Goal: Communication & Community: Answer question/provide support

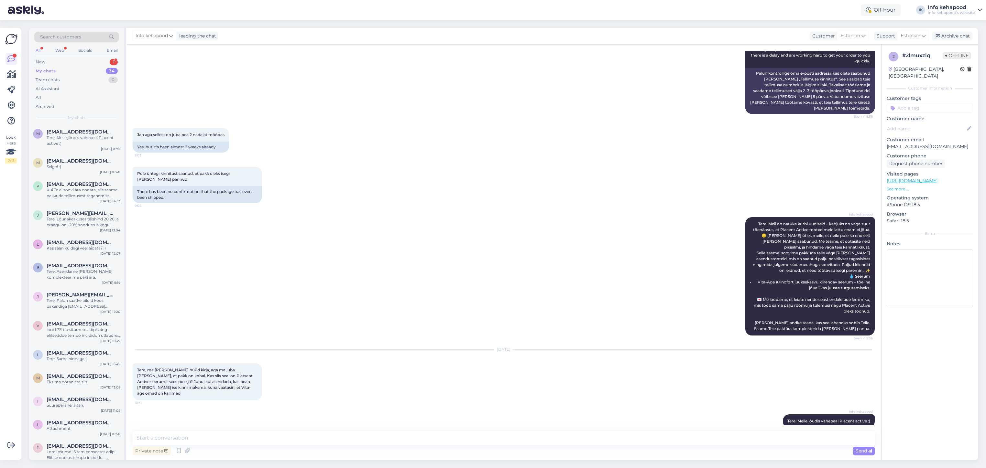
scroll to position [138, 0]
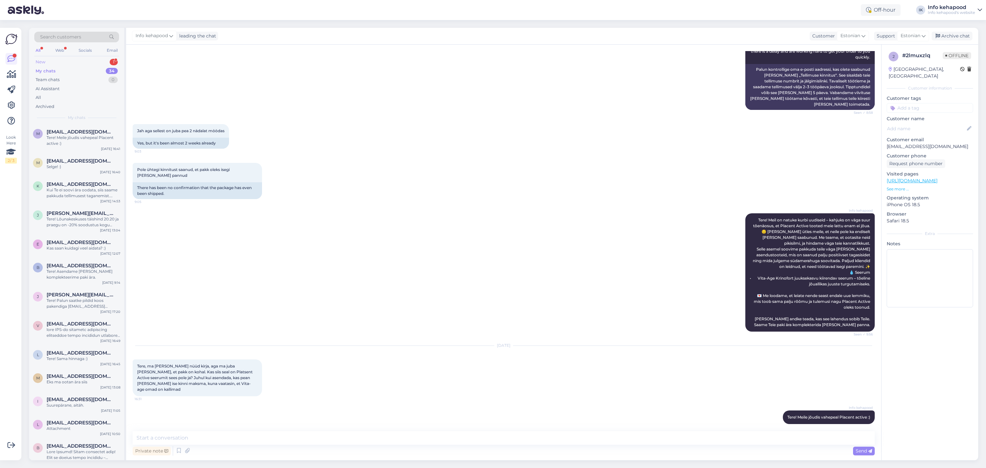
click at [101, 60] on div "New 1" at bounding box center [76, 62] width 85 height 9
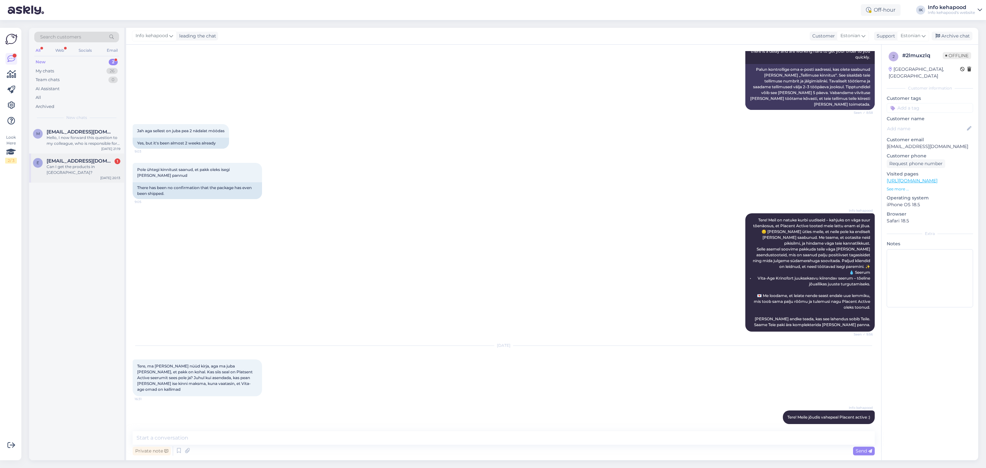
click at [80, 160] on span "[EMAIL_ADDRESS][DOMAIN_NAME]" at bounding box center [80, 161] width 67 height 6
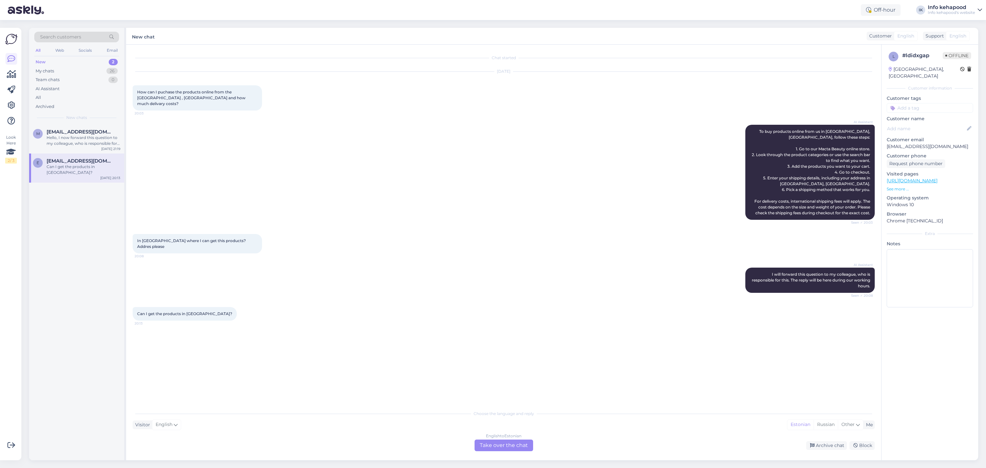
click at [489, 445] on div "English to Estonian Take over the chat" at bounding box center [504, 446] width 59 height 12
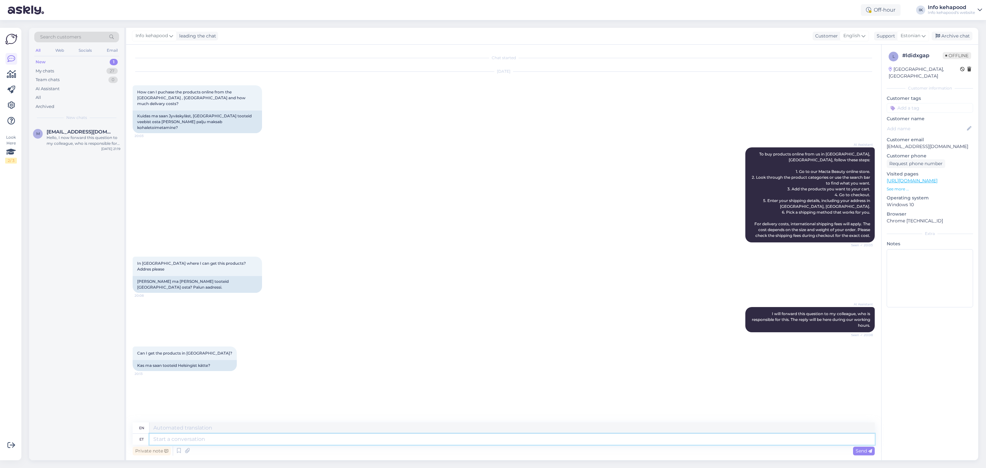
click at [215, 440] on textarea at bounding box center [511, 439] width 725 height 11
type textarea "Tere!"
type textarea "Hello"
type textarea "Tere!"
type textarea "Hello!"
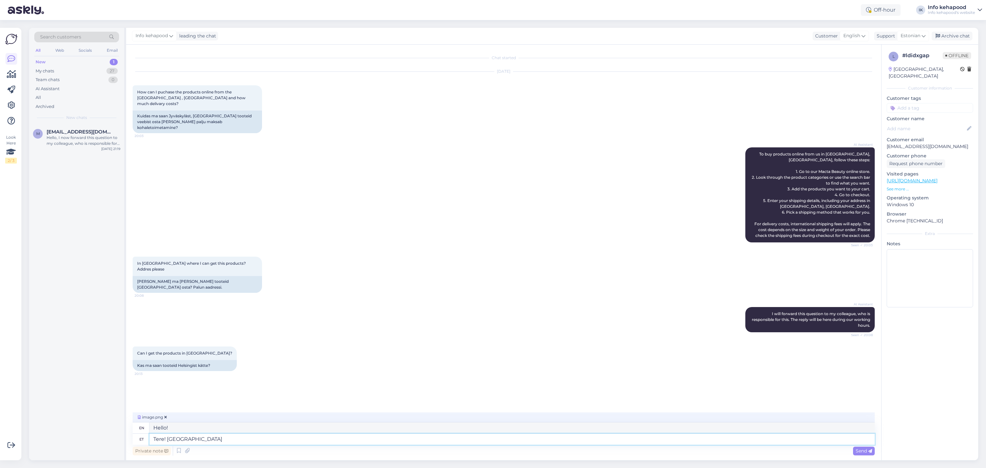
type textarea "Tere! [GEOGRAPHIC_DATA]"
type textarea "Hello! Please"
type textarea "Tere! Palun vaadak"
type textarea "Hello! Please take a look."
type textarea "Tere! Palun vaadake meie k"
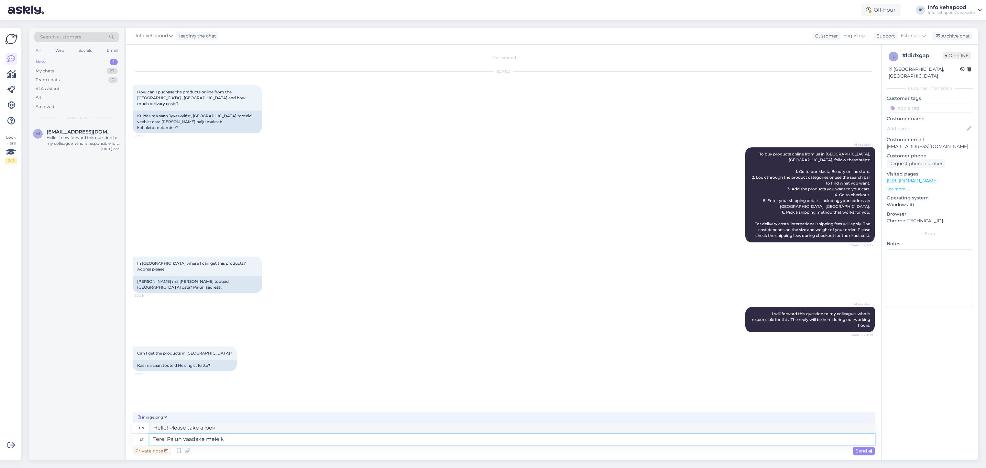
type textarea "Hello! Please check our"
type textarea "Tere! Palun vaadake meie kodu"
type textarea "Hello! Please take a look at our home."
type textarea "Tere! Palun vaadake meie kodulehelt"
type textarea "Hello! Please check our website."
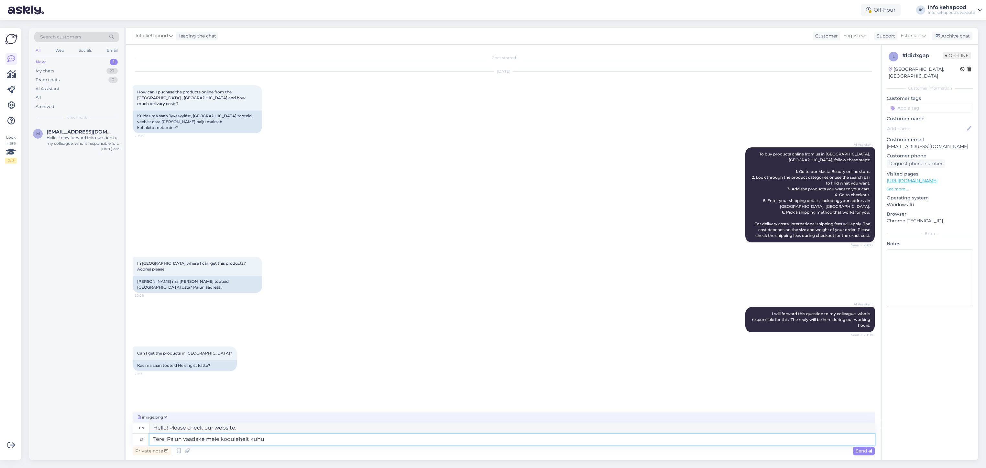
type textarea "Tere! Palun vaadake meie kodulehelt kuhu t"
type textarea "Hello! Please check our website for"
type textarea "Tere! Palun vaadake meie kodulehelt kuhu täpsemalt tel"
type textarea "Hello! Please see our website for more details."
type textarea "Tere! Palun vaadake meie kodulehelt kuhu täpsemalt tellida saab"
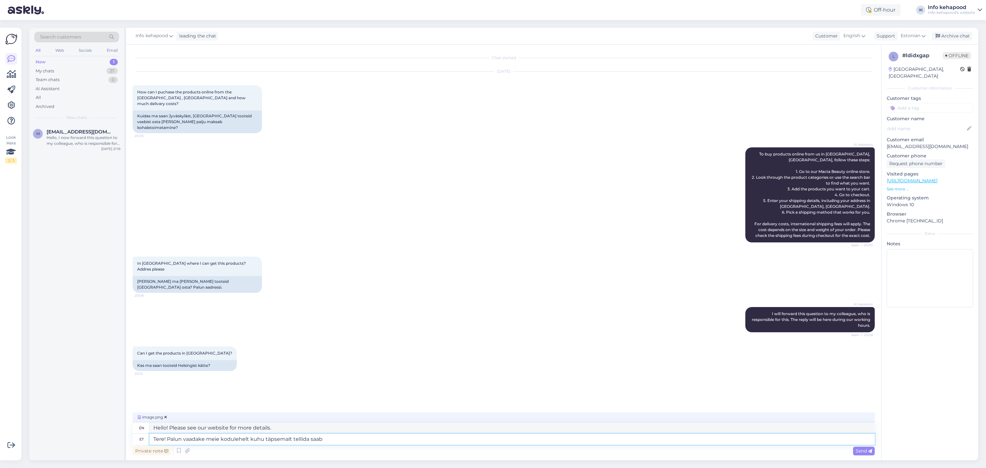
type textarea "Hello! Please see our website for more information on where to order."
type textarea "Tere! Palun vaadake meie kodulehelt kuhu täpsemalt tellida saab, k"
type textarea "Hello! Please see our website for more information on where to order,"
type textarea "Tere! Palun vaadake meie kodulehelt kuhu täpsemalt tellida saab, kui l"
type textarea "Hello! Please see our website for more details on where to order if"
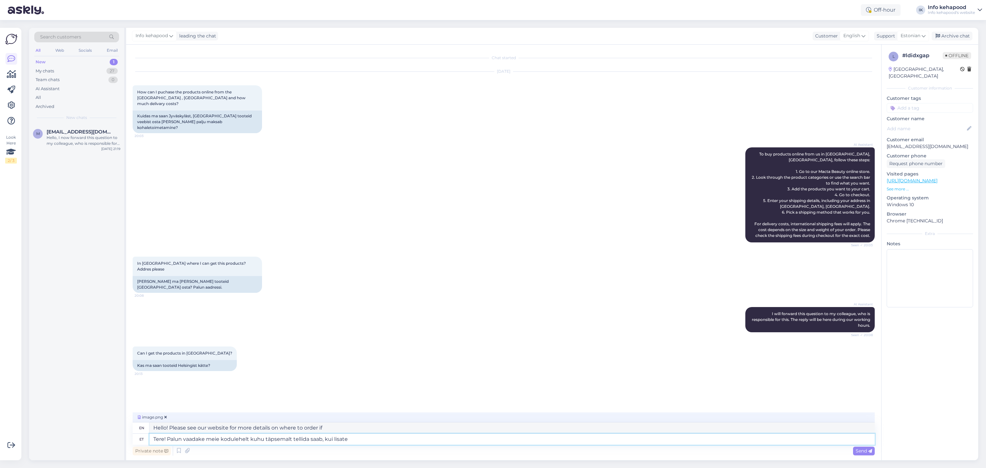
type textarea "Tere! Palun vaadake meie kodulehelt kuhu täpsemalt tellida saab, kui lisate a"
type textarea "Hello! Please see our website for more details on where you can order if you add"
type textarea "Tere! Palun vaadake meie kodulehelt kuhu täpsemalt tellida saab, kui lisate aad…"
type textarea "Hello! Please see our website for more details on where you can order by adding…"
type textarea "Tere! Palun vaadake meie kodulehelt kuhu täpsemalt tellida saab, kui lisate aad…"
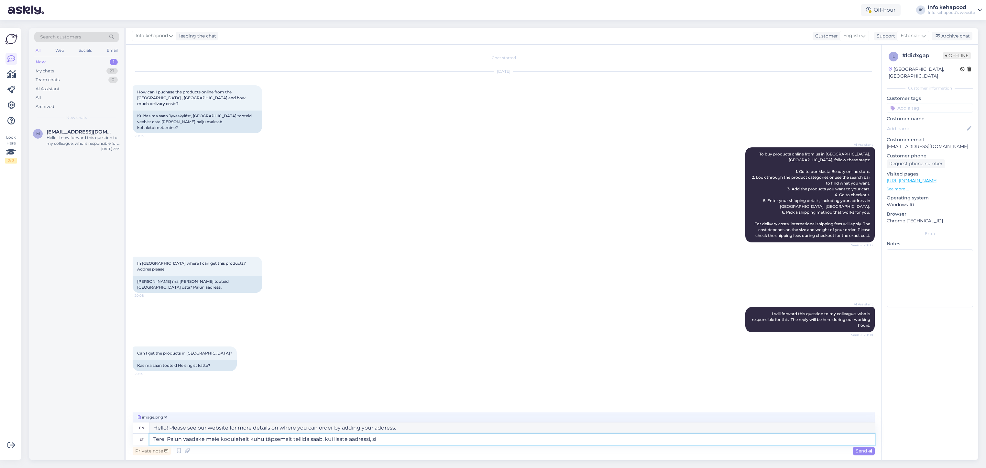
type textarea "Hello! Please see our website for more details on where you can order by adding…"
type textarea "Tere! Palun vaadake meie kodulehelt kuhu täpsemalt tellida saab, kui lisate aad…"
type textarea "Hello! Please see our website for more information on where to order, if you ad…"
type textarea "Tere! Palun vaadake meie kodulehelt kuhu täpsemalt tellida saab, kui lisate aad…"
type textarea "Hello! Please see our website for more information on where you can order, if y…"
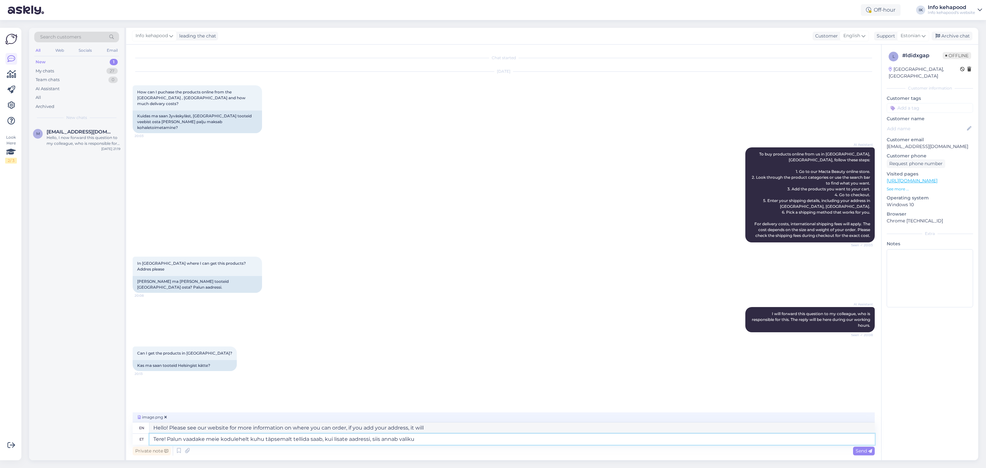
type textarea "Tere! Palun vaadake meie kodulehelt kuhu täpsemalt tellida saab, kui lisate aad…"
type textarea "Hello! Please see our website for more information on where you can order from.…"
type textarea "Tere! Palun vaadake meie kodulehelt kuhu täpsemalt tellida saab, kui lisate aad…"
type textarea "Hello! Please see our website for more information on where you can order, if y…"
type textarea "Tere! Palun vaadake meie kodulehelt kuhu täpsemalt tellida saab, kui lisate aad…"
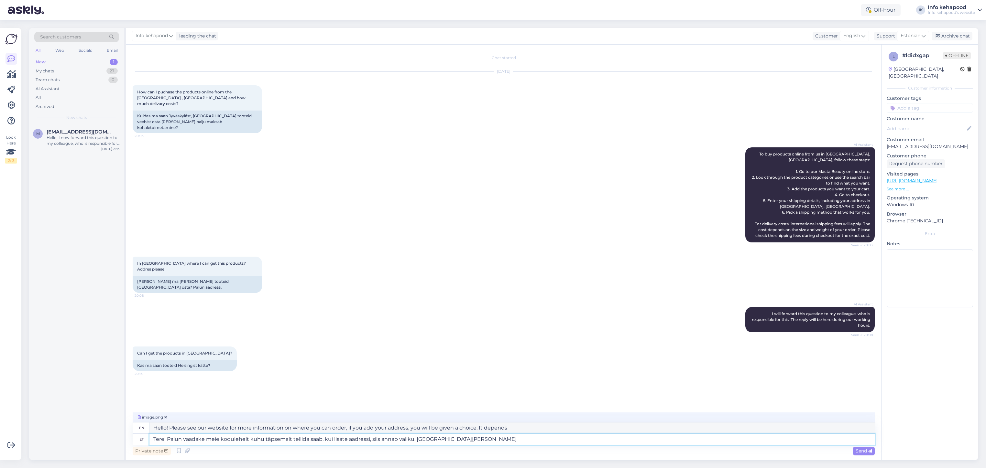
type textarea "Hello! Please see our website for more information on where you can order, if y…"
type textarea "Tere! Palun vaadake meie kodulehelt kuhu täpsemalt tellida saab, kui lisate aad…"
type textarea "Hello! Please see our website for more information on where you can order, if y…"
type textarea "Tere! Palun vaadake meie kodulehelt kuhu täpsemalt tellida saab, kui lisate aad…"
type textarea "Hello! Please see our website for more information on where you can order, if y…"
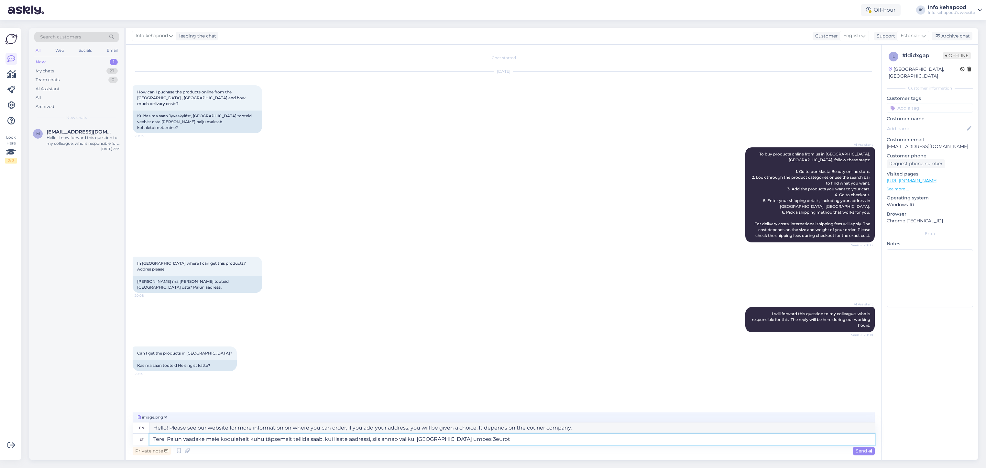
type textarea "Tere! Palun vaadake meie kodulehelt kuhu täpsemalt tellida saab, kui lisate aad…"
type textarea "Hello! Please see our website for more details on where you can order, if you a…"
type textarea "Tere! Palun vaadake meie kodulehelt kuhu täpsemalt tellida saab, kui lisate aad…"
drag, startPoint x: 863, startPoint y: 450, endPoint x: 860, endPoint y: 453, distance: 3.7
click at [864, 450] on span "Send" at bounding box center [864, 451] width 17 height 6
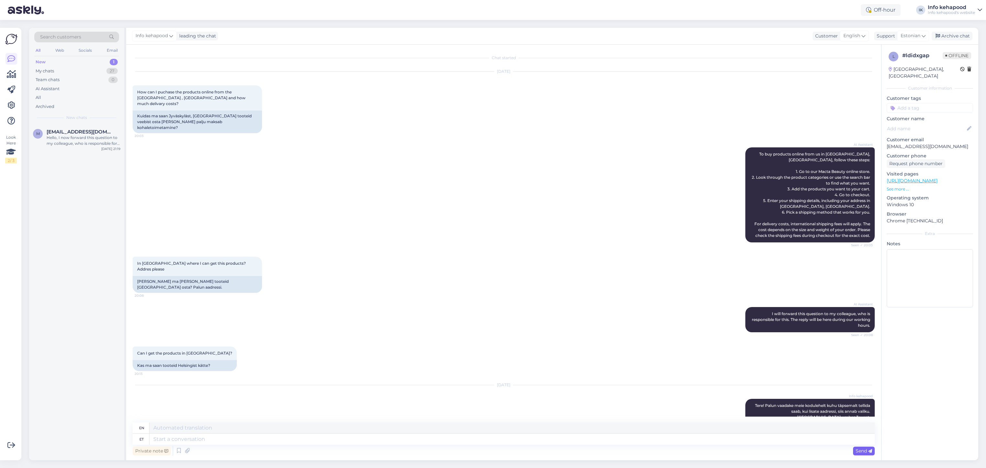
scroll to position [55, 0]
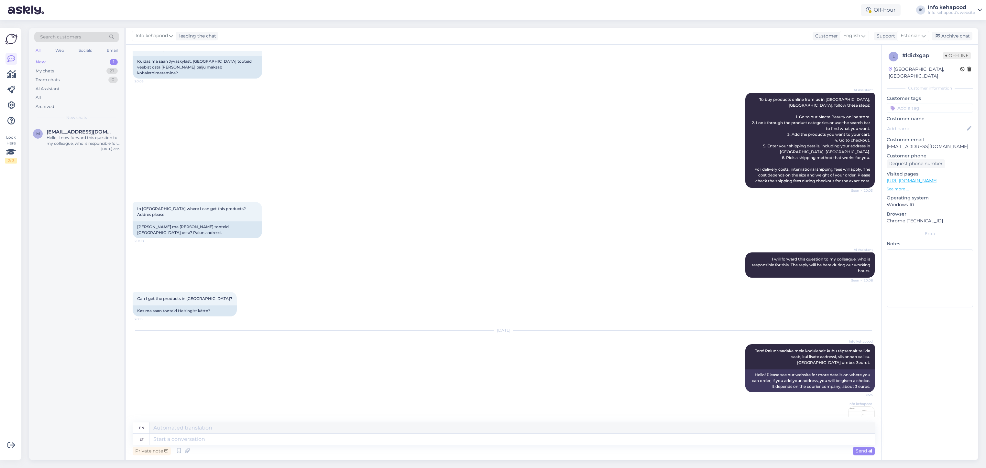
click at [849, 407] on img at bounding box center [862, 420] width 26 height 26
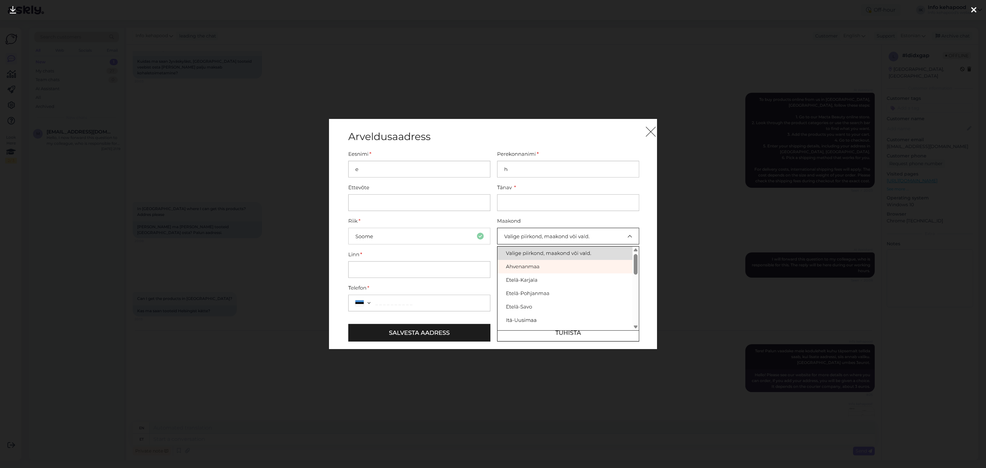
click at [657, 128] on div at bounding box center [493, 234] width 986 height 468
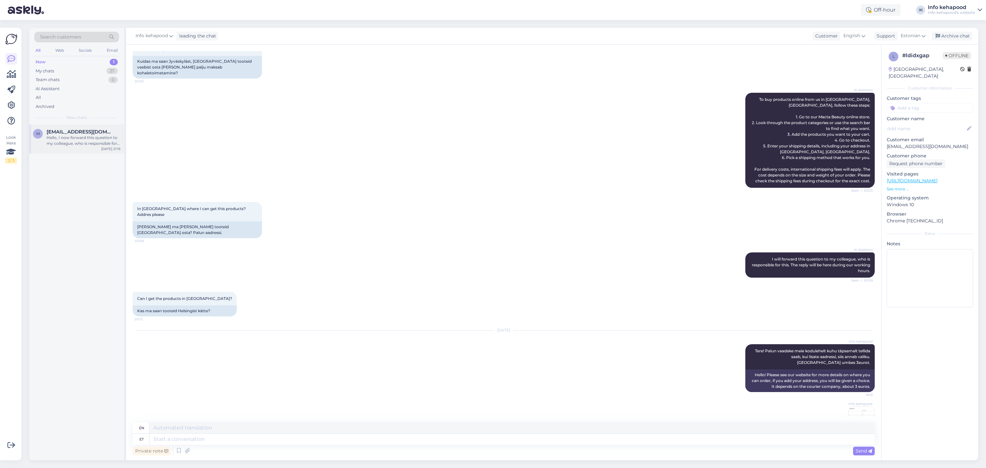
click at [84, 125] on div "M [EMAIL_ADDRESS][DOMAIN_NAME] Hello, I now forward this question to my colleag…" at bounding box center [76, 139] width 95 height 29
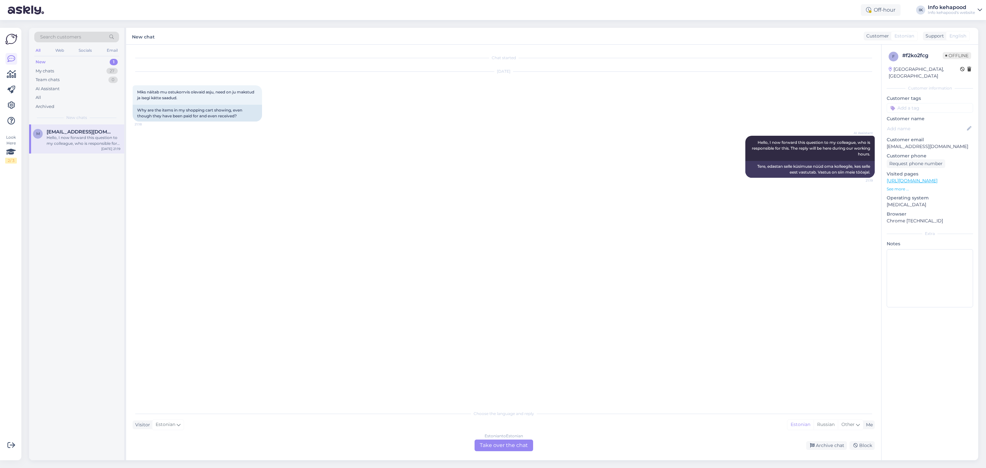
scroll to position [0, 0]
click at [494, 439] on div "Estonian to Estonian" at bounding box center [504, 437] width 39 height 6
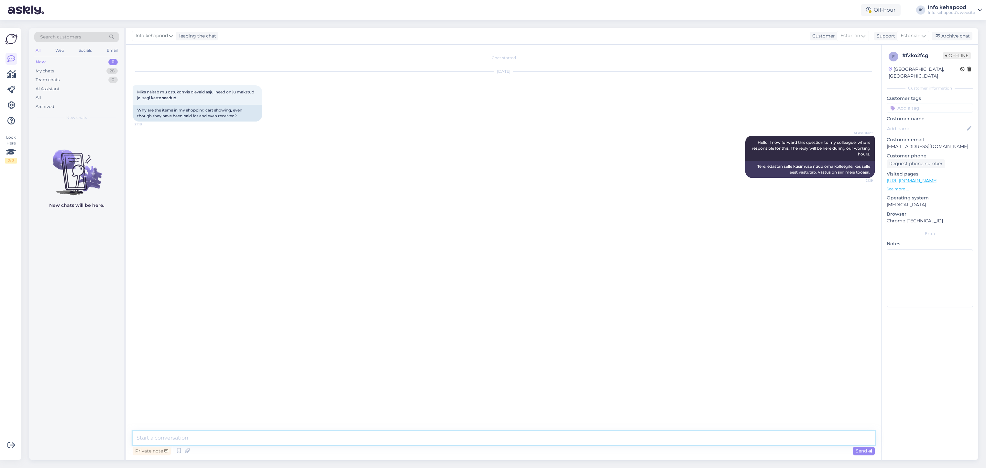
click at [495, 439] on textarea at bounding box center [504, 439] width 742 height 14
type textarea "Tere!"
